Goal: Task Accomplishment & Management: Manage account settings

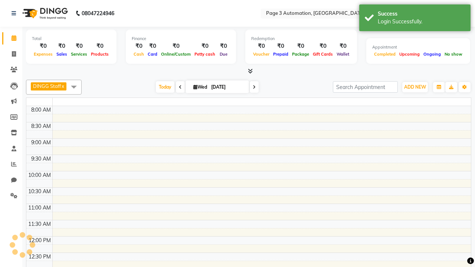
select select "en"
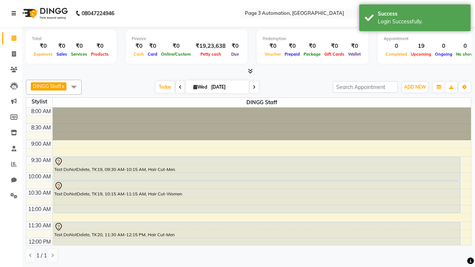
click at [15, 13] on icon at bounding box center [13, 13] width 4 height 5
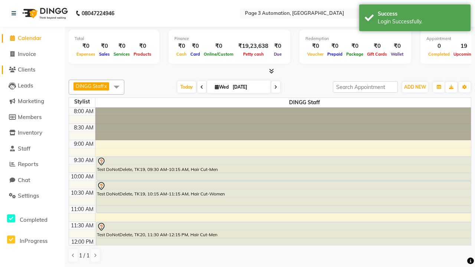
click at [32, 70] on span "Clients" at bounding box center [26, 69] width 17 height 7
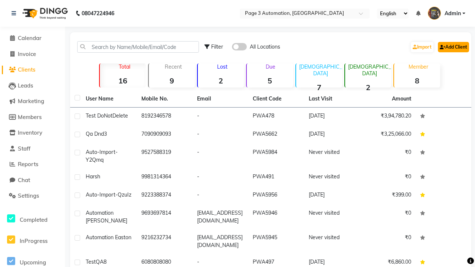
click at [452, 47] on link "Add Client" at bounding box center [453, 47] width 31 height 10
select select "22"
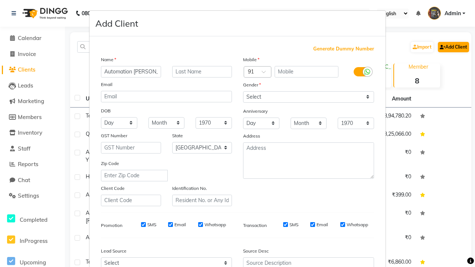
type input "Automation [PERSON_NAME]"
type input "9872356998"
type input "[EMAIL_ADDRESS][DOMAIN_NAME]"
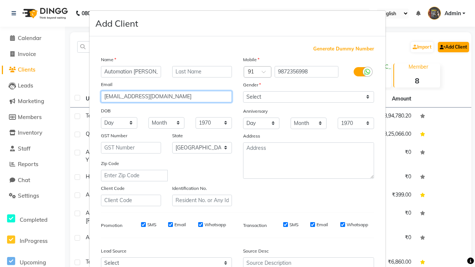
select select "[DEMOGRAPHIC_DATA]"
type input "[EMAIL_ADDRESS][DOMAIN_NAME]"
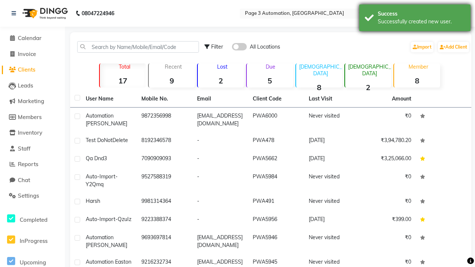
click at [415, 19] on div "Successfully created new user." at bounding box center [421, 22] width 87 height 8
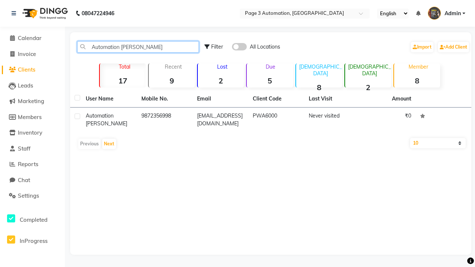
type input "Automation [PERSON_NAME]"
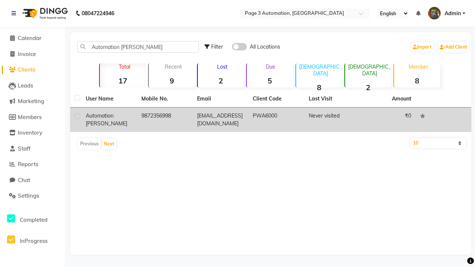
click at [270, 120] on td "PWA6000" at bounding box center [276, 120] width 56 height 24
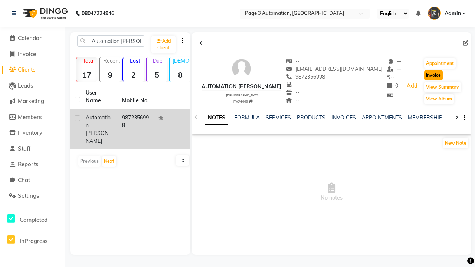
click at [427, 75] on button "Invoice" at bounding box center [433, 75] width 19 height 10
select select "2774"
select select "service"
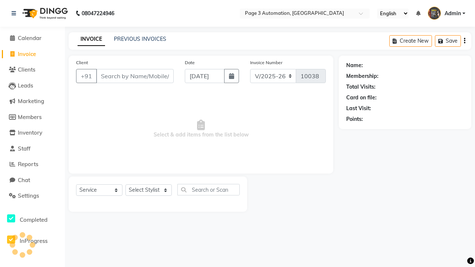
type input "9872356998"
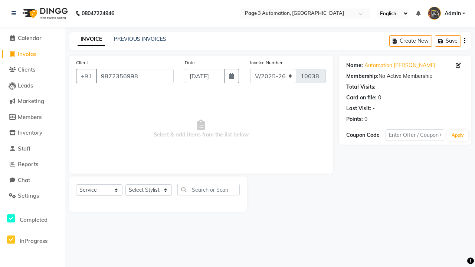
select select "71572"
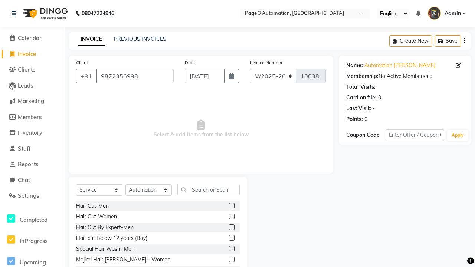
click at [231, 238] on label at bounding box center [232, 238] width 6 height 6
click at [231, 238] on input "checkbox" at bounding box center [231, 238] width 5 height 5
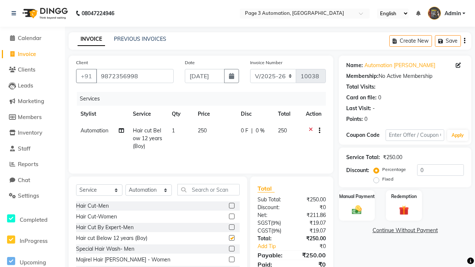
click at [405, 230] on link "Continue Without Payment" at bounding box center [404, 231] width 129 height 8
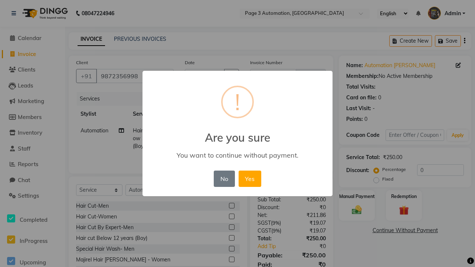
checkbox input "false"
click at [250, 178] on button "Yes" at bounding box center [249, 179] width 23 height 16
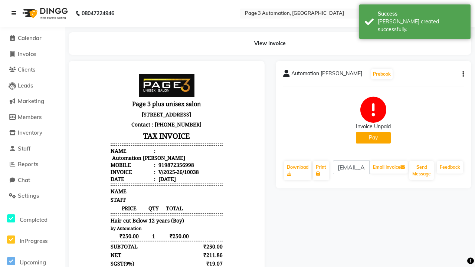
click at [415, 19] on div "[PERSON_NAME] created successfully." at bounding box center [421, 26] width 87 height 16
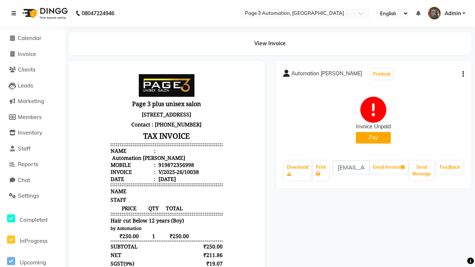
click at [15, 13] on icon at bounding box center [13, 13] width 4 height 5
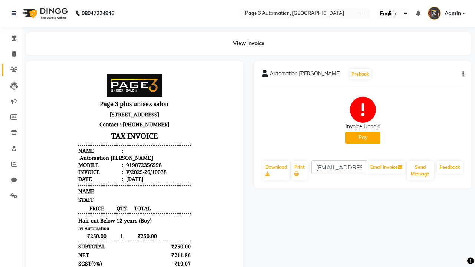
click at [11, 70] on icon at bounding box center [13, 70] width 7 height 6
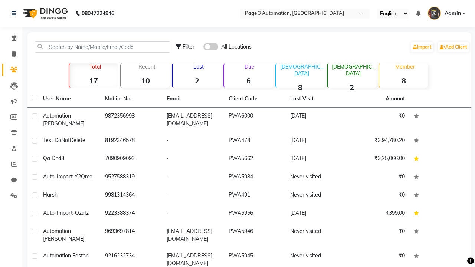
click at [249, 80] on strong "6" at bounding box center [248, 80] width 49 height 9
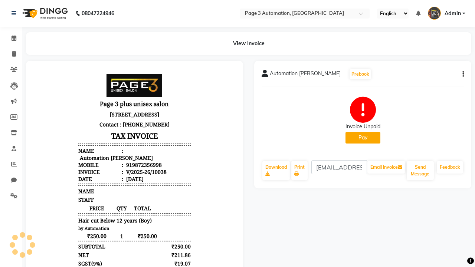
click at [461, 74] on button "button" at bounding box center [461, 74] width 4 height 8
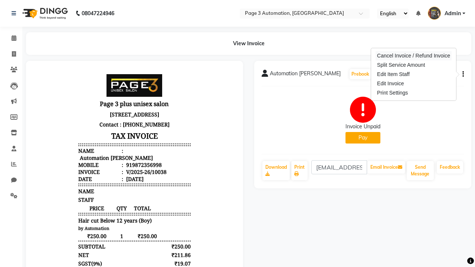
click at [413, 56] on div "Cancel Invoice / Refund Invoice" at bounding box center [413, 55] width 76 height 9
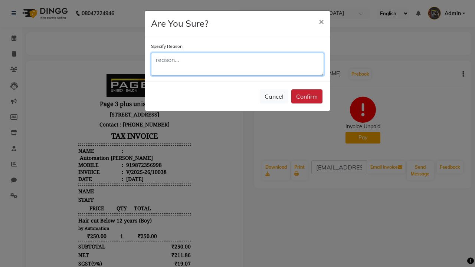
click at [237, 64] on textarea at bounding box center [237, 64] width 173 height 23
type textarea "Testing"
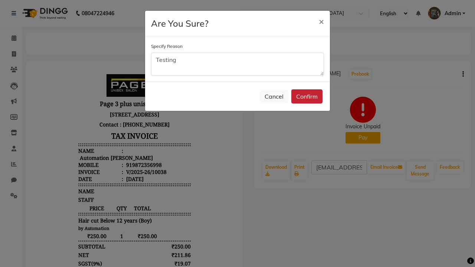
click at [307, 96] on button "Confirm" at bounding box center [306, 96] width 31 height 14
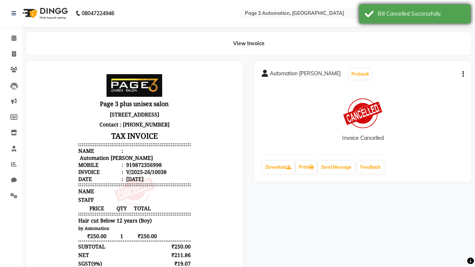
click at [415, 15] on div "Bill Cancelled Successfully." at bounding box center [421, 14] width 87 height 8
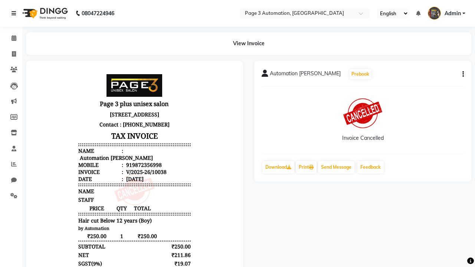
click at [15, 13] on icon at bounding box center [13, 13] width 4 height 5
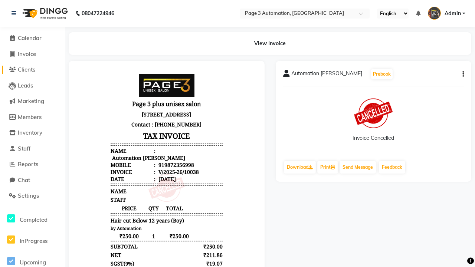
click at [32, 70] on span "Clients" at bounding box center [26, 69] width 17 height 7
